Goal: Task Accomplishment & Management: Manage account settings

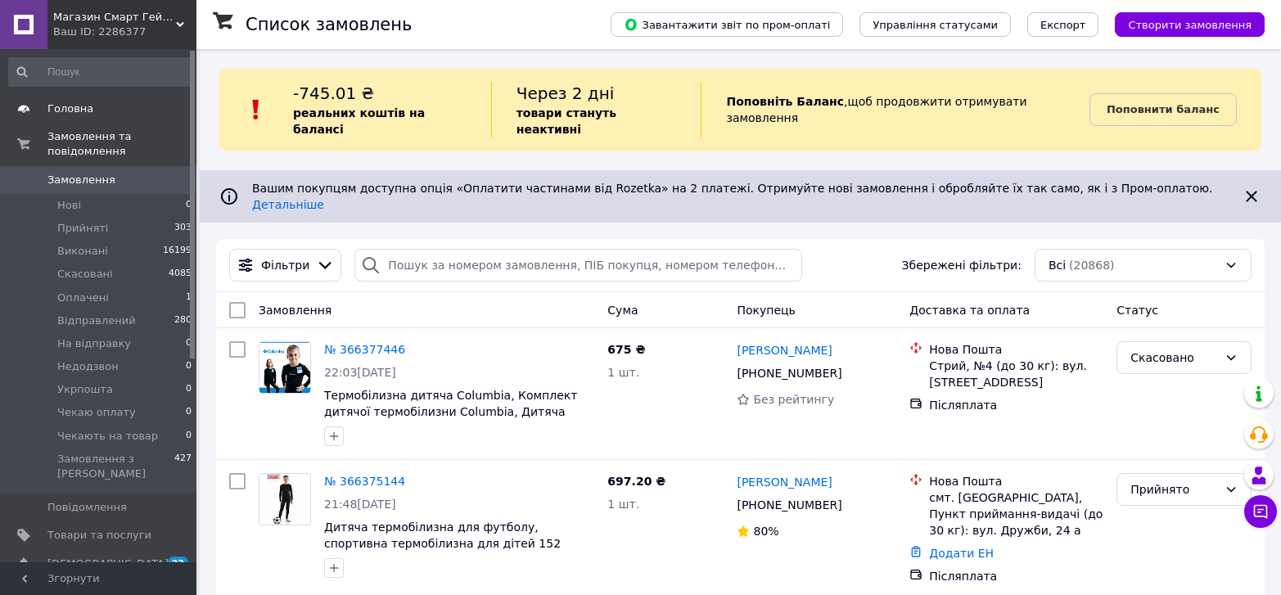
click at [83, 107] on span "Головна" at bounding box center [70, 108] width 46 height 15
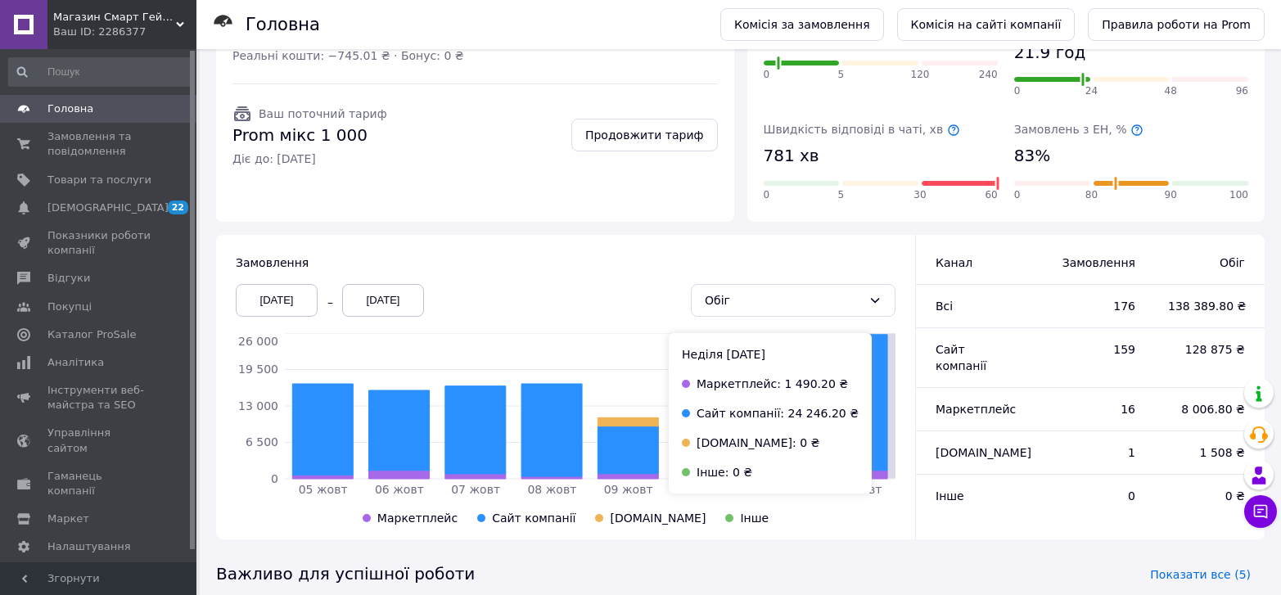
scroll to position [327, 0]
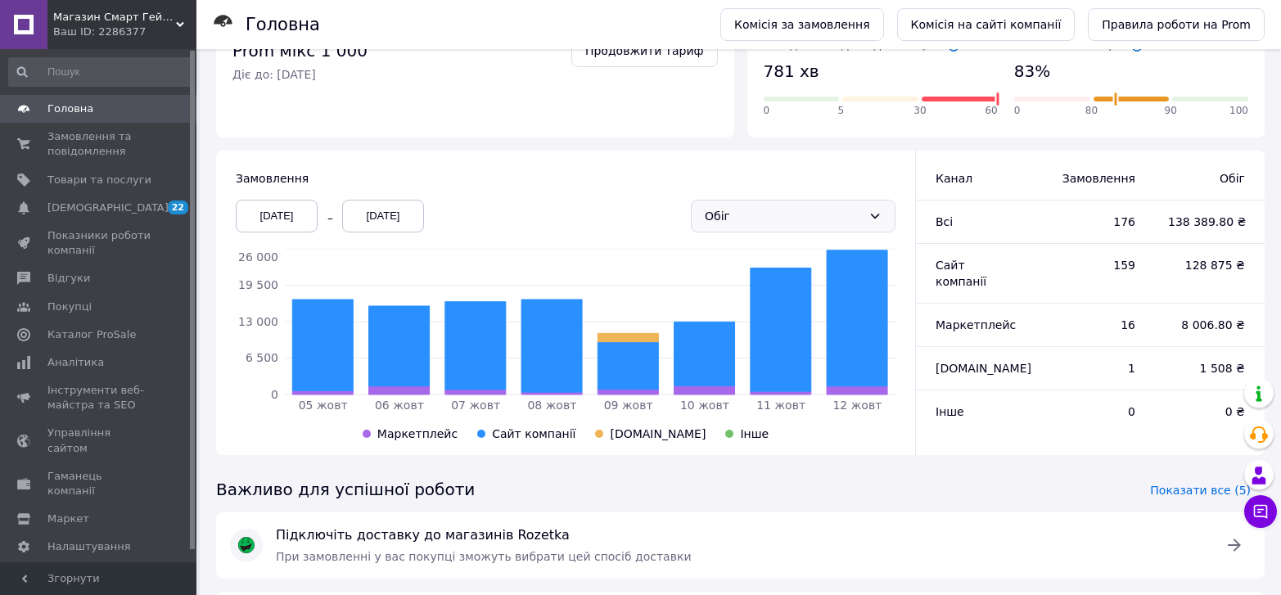
click at [880, 210] on icon at bounding box center [874, 216] width 13 height 13
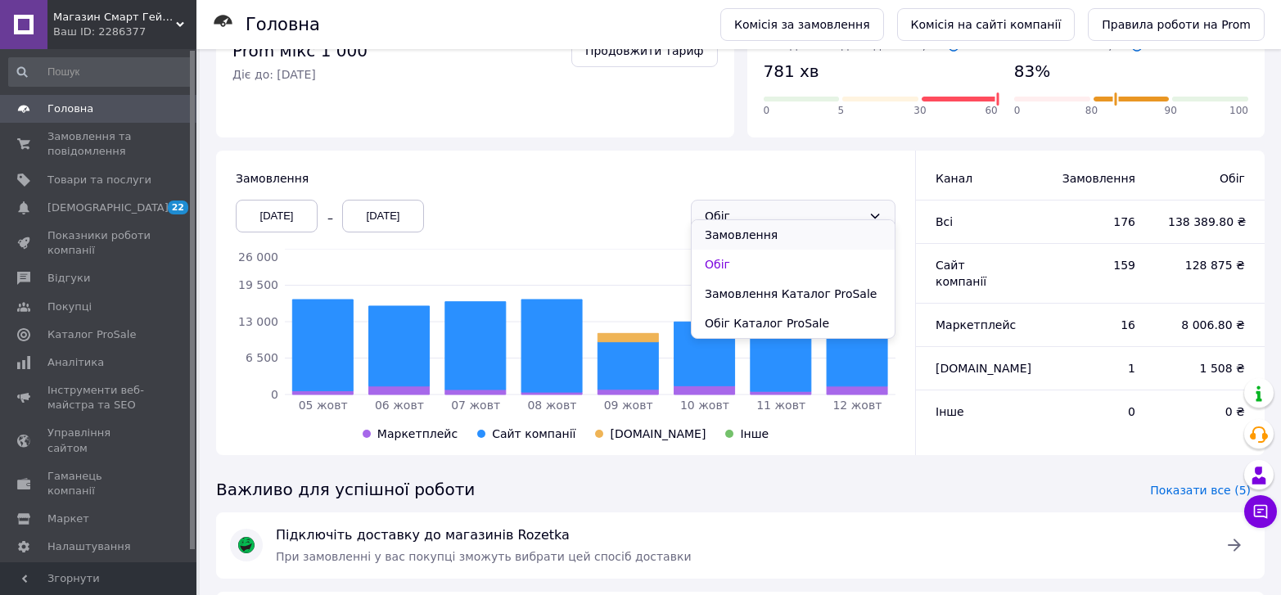
click at [774, 233] on li "Замовлення" at bounding box center [793, 234] width 203 height 29
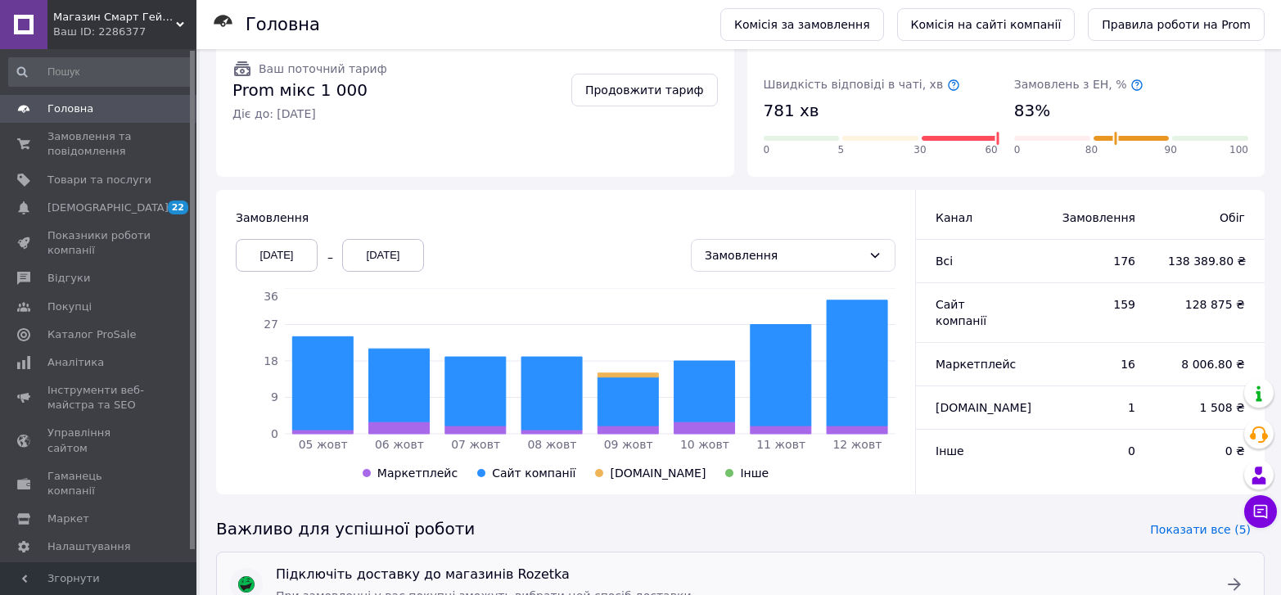
scroll to position [82, 0]
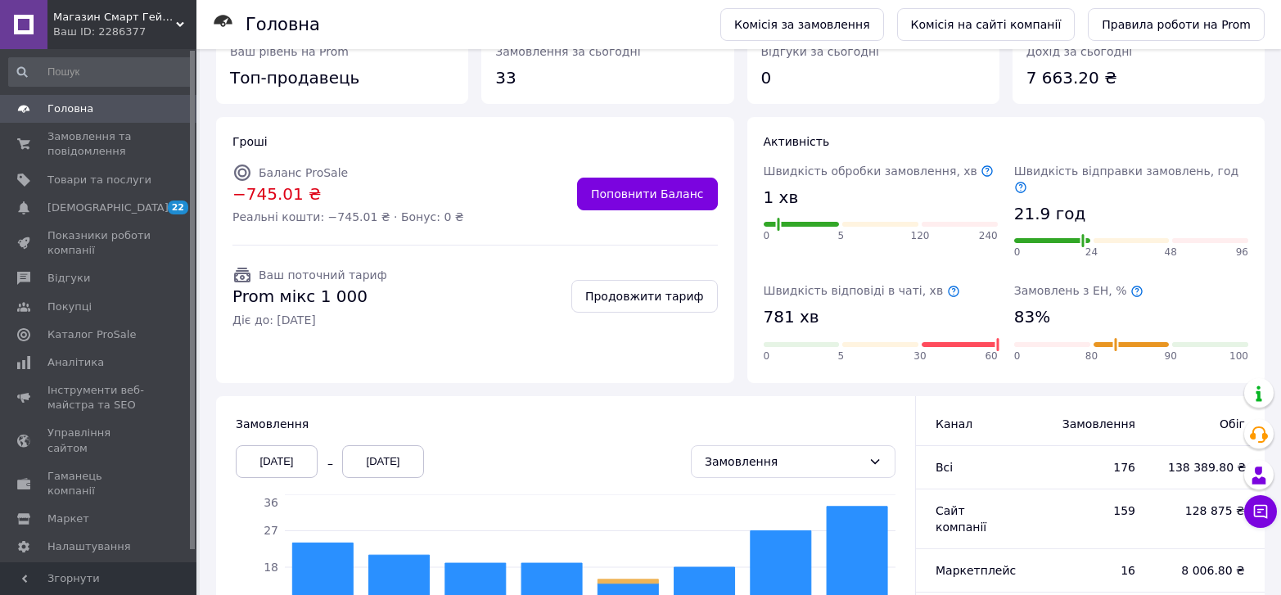
click at [183, 24] on use at bounding box center [180, 24] width 8 height 5
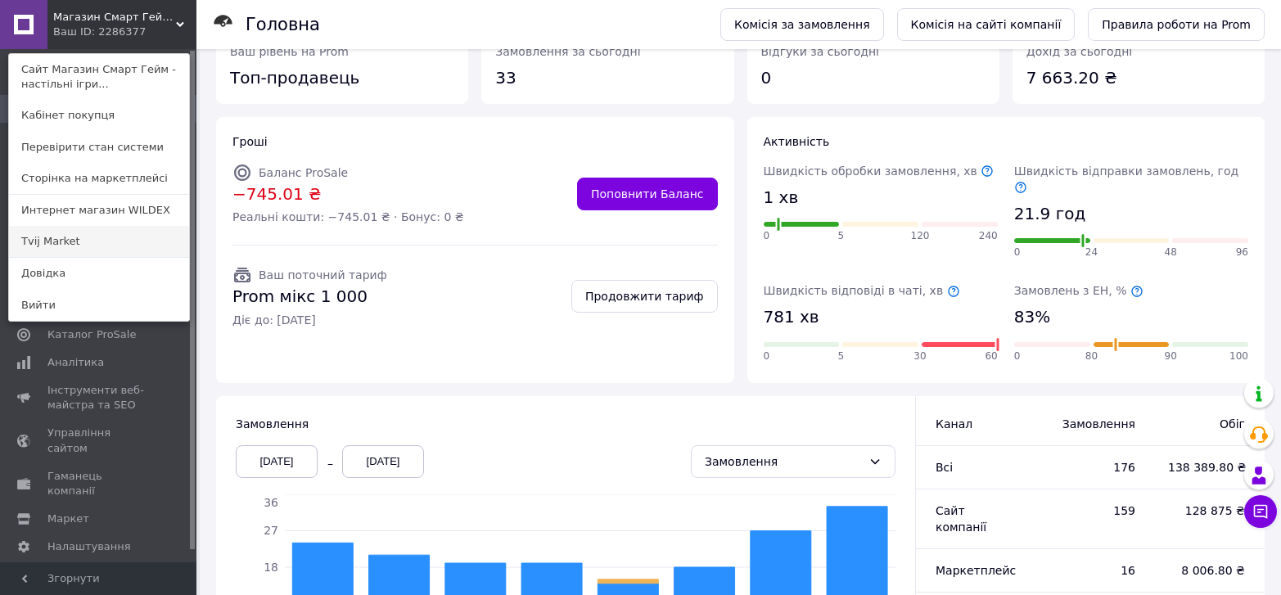
click at [68, 233] on link "Tvij Market" at bounding box center [99, 241] width 180 height 31
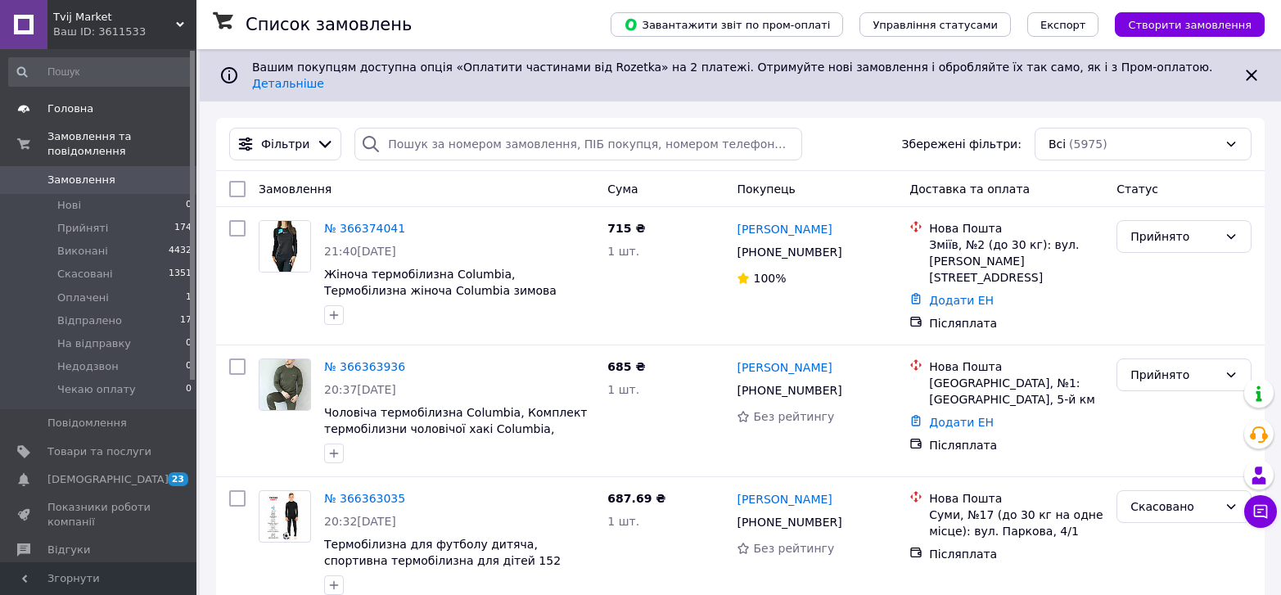
click at [71, 113] on span "Головна" at bounding box center [70, 108] width 46 height 15
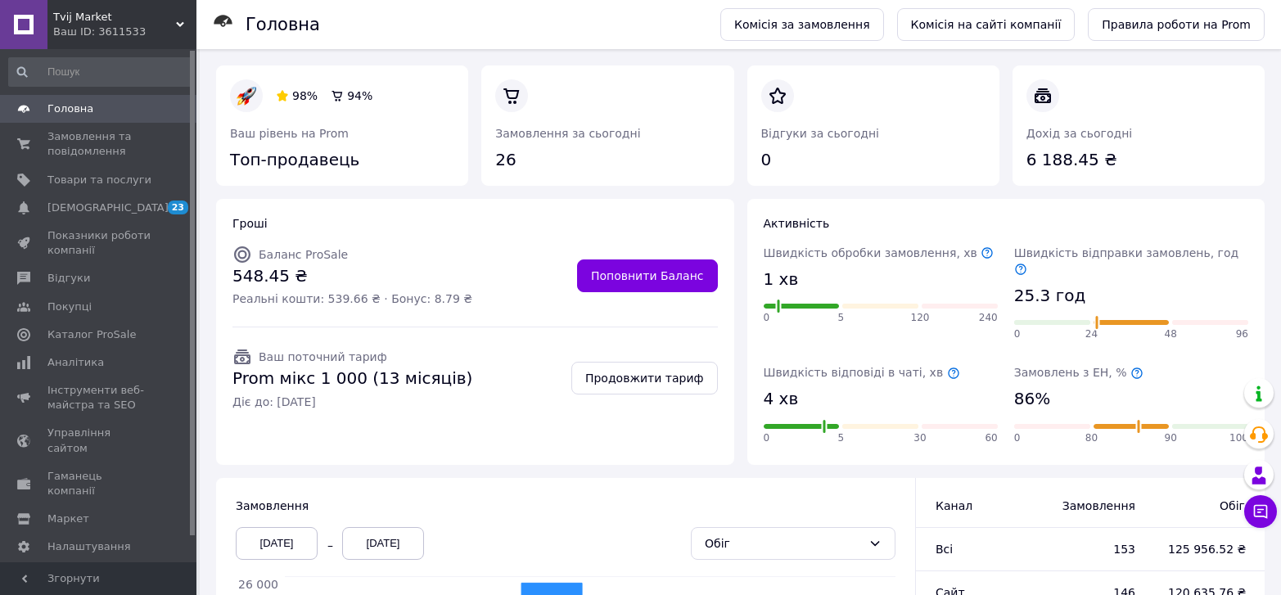
click at [178, 19] on div "Tvij Market Ваш ID: 3611533" at bounding box center [121, 24] width 149 height 49
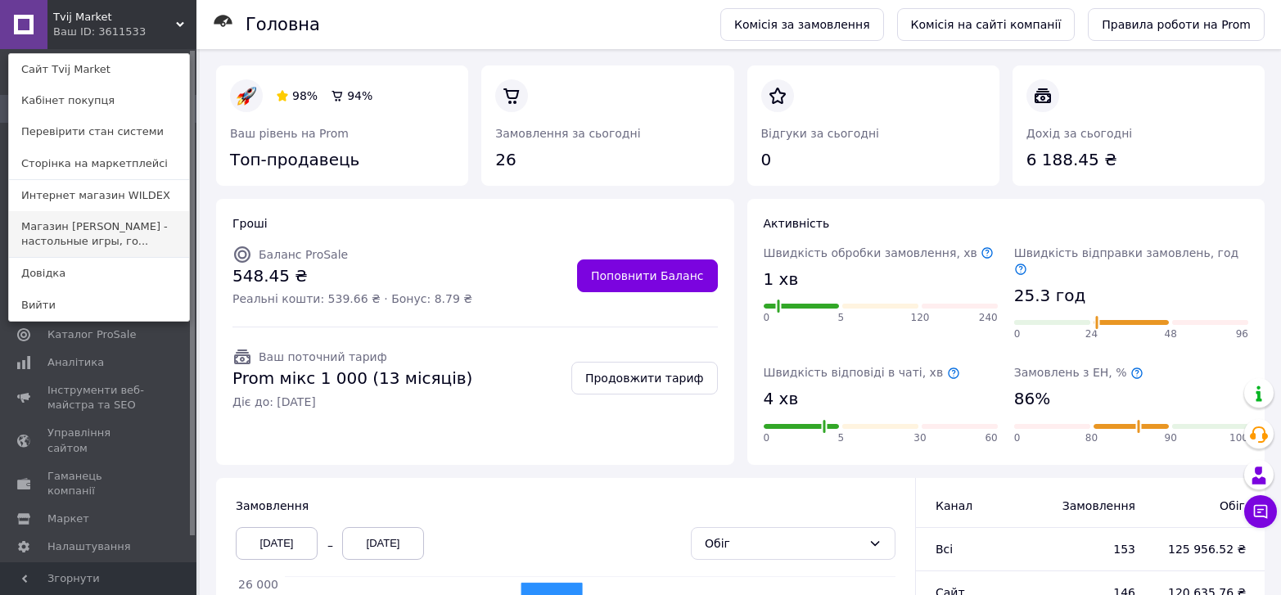
click at [100, 230] on link "Магазин Смарт Гейм - настольные игры, го..." at bounding box center [99, 234] width 180 height 46
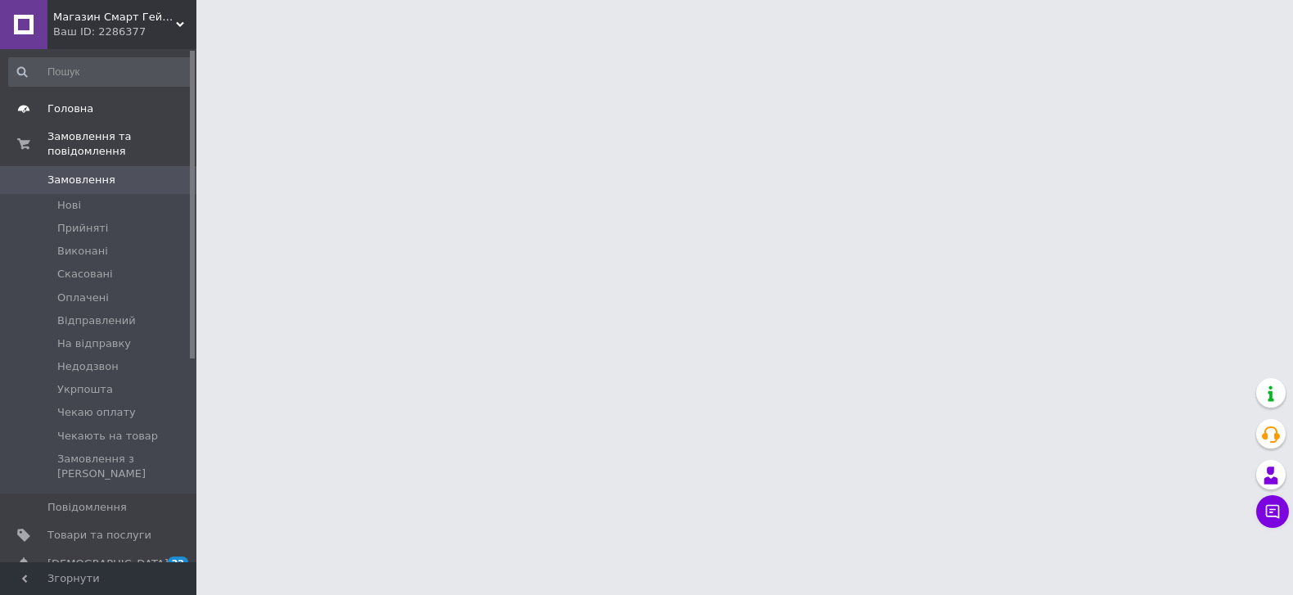
click at [81, 115] on span "Головна" at bounding box center [70, 108] width 46 height 15
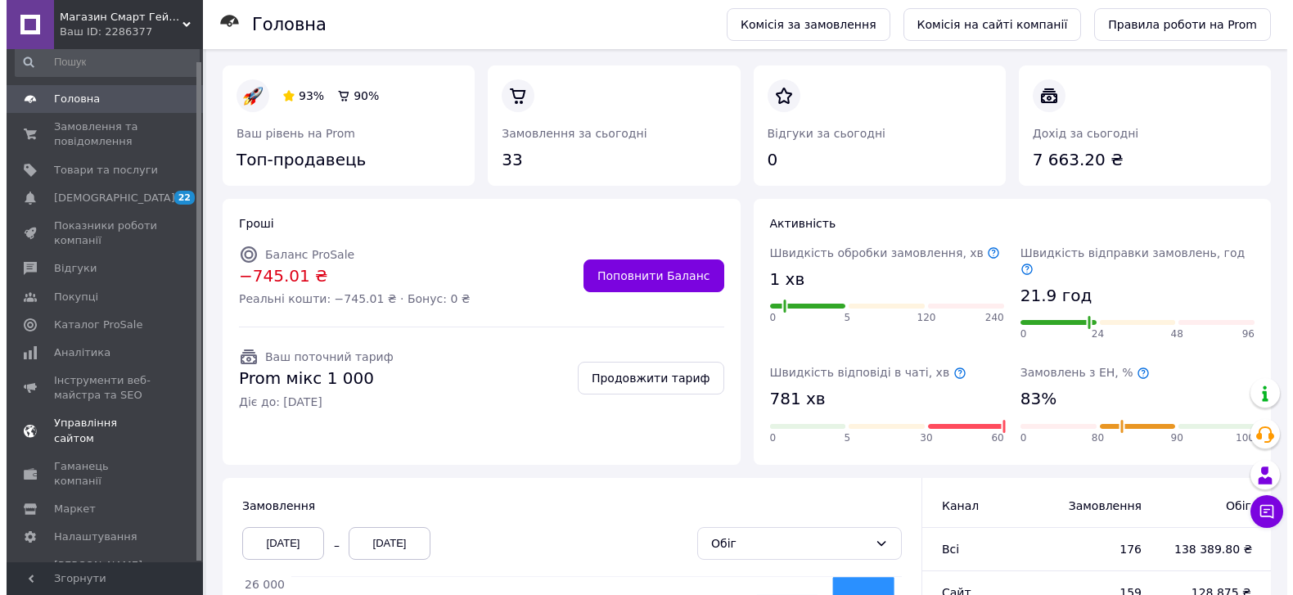
scroll to position [12, 0]
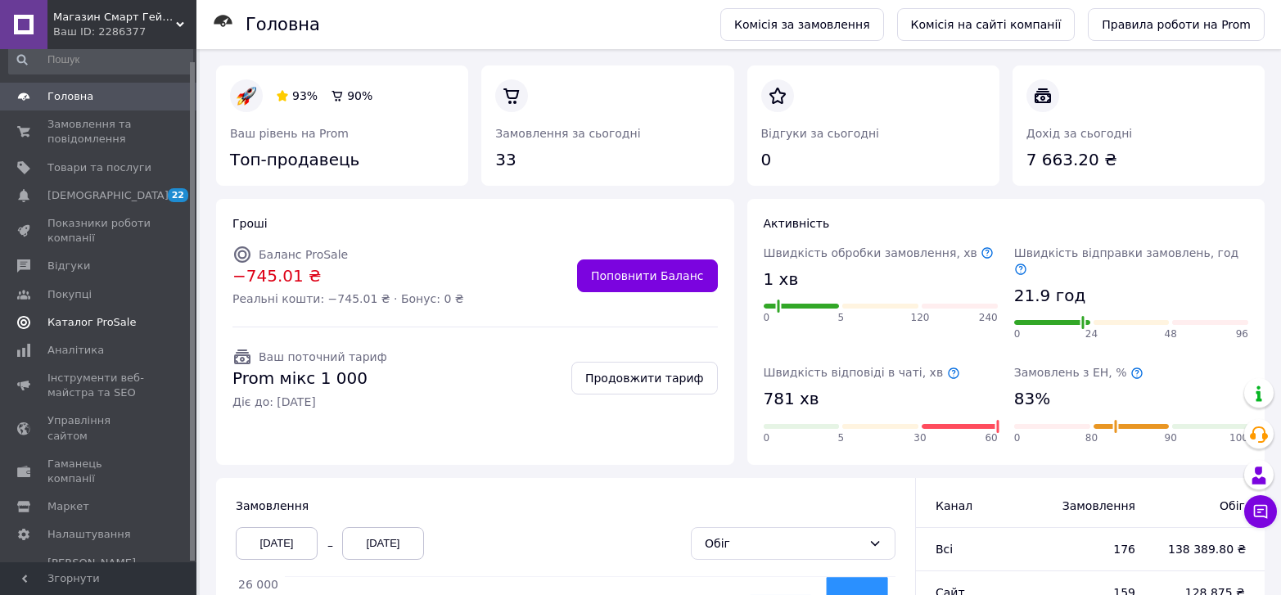
click at [100, 315] on span "Каталог ProSale" at bounding box center [91, 322] width 88 height 15
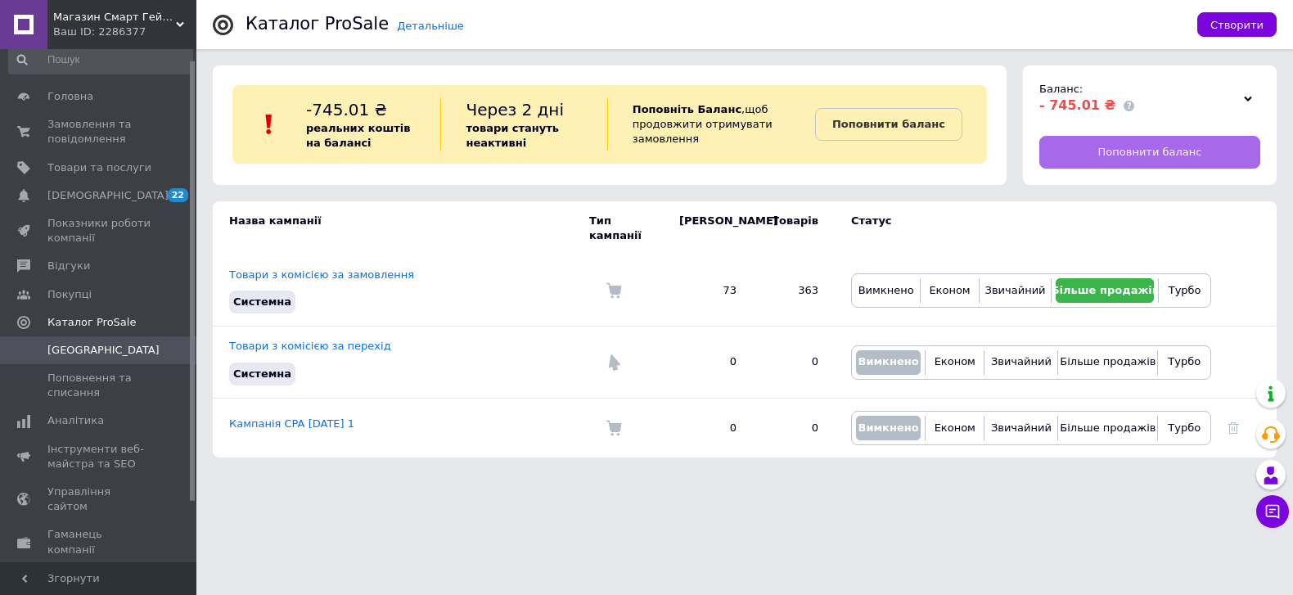
click at [1144, 155] on span "Поповнити баланс" at bounding box center [1150, 152] width 104 height 15
